Goal: Check status: Check status

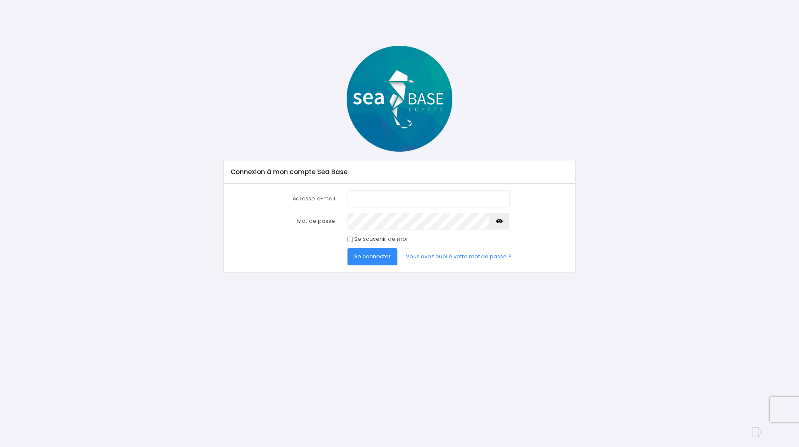
type input "[EMAIL_ADDRESS][DOMAIN_NAME]"
click at [375, 260] on span "Se connecter" at bounding box center [372, 256] width 37 height 8
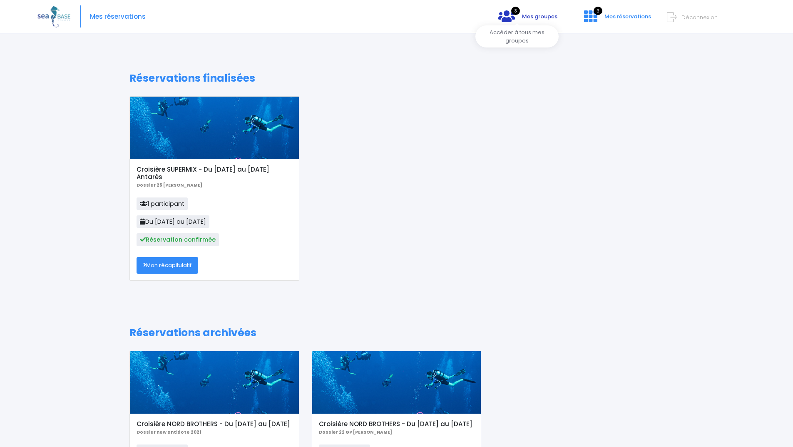
click at [511, 13] on span "3" at bounding box center [515, 11] width 9 height 8
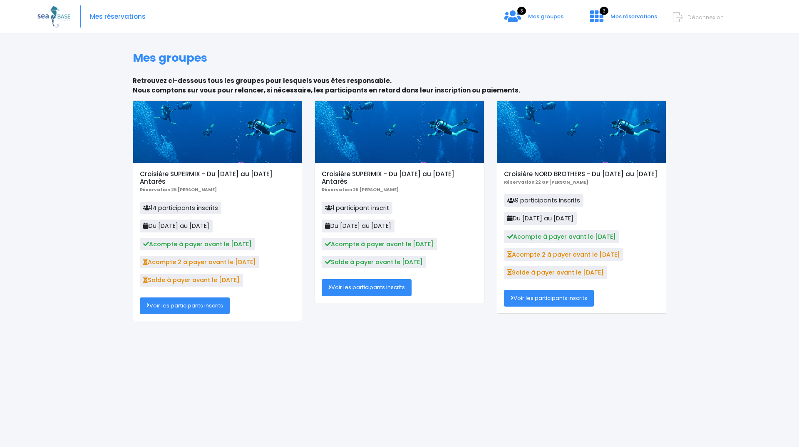
click at [184, 310] on link "Voir les participants inscrits" at bounding box center [185, 305] width 90 height 17
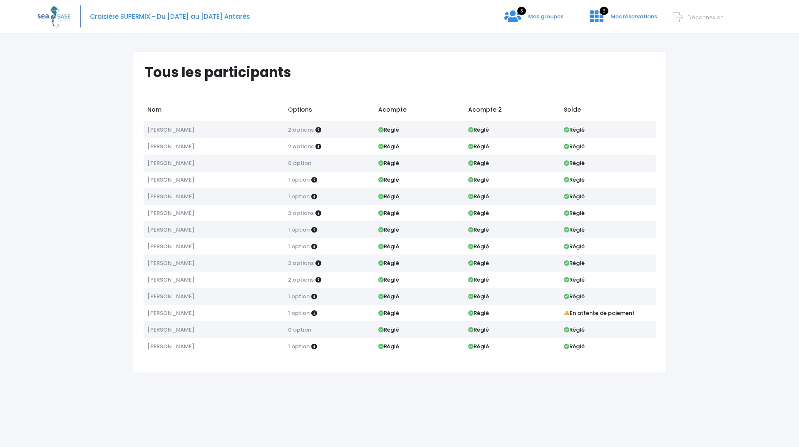
click at [677, 17] on form "Déconnexion" at bounding box center [752, 16] width 151 height 10
click at [688, 15] on span "Déconnexion" at bounding box center [706, 17] width 36 height 8
